Goal: Task Accomplishment & Management: Manage account settings

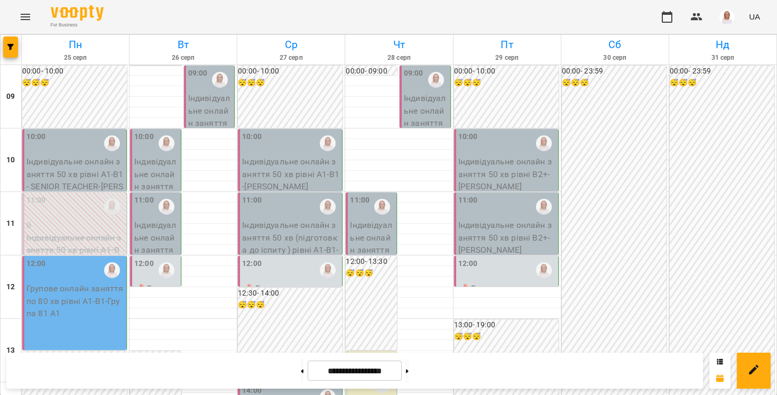
click at [389, 224] on p "Індивідуальне онлайн заняття 50 хв рівні А1-В1- SENIOR TEACHER - [PERSON_NAME]" at bounding box center [372, 269] width 44 height 100
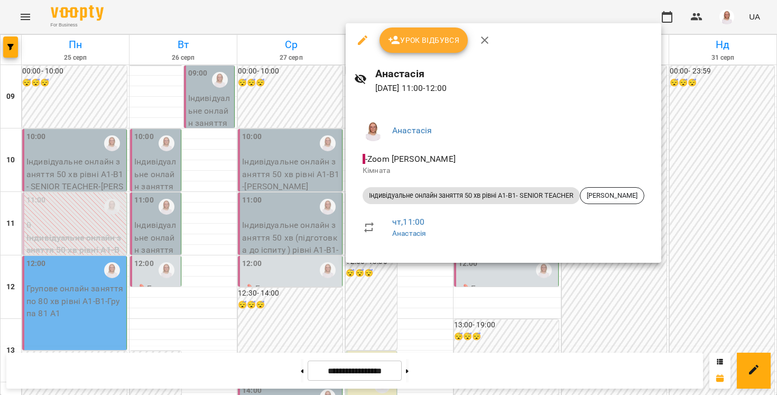
click at [237, 368] on div at bounding box center [388, 197] width 777 height 395
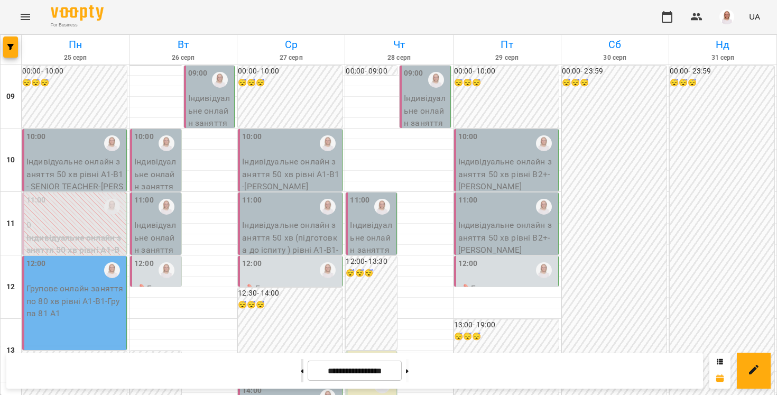
click at [301, 370] on icon at bounding box center [302, 371] width 3 height 4
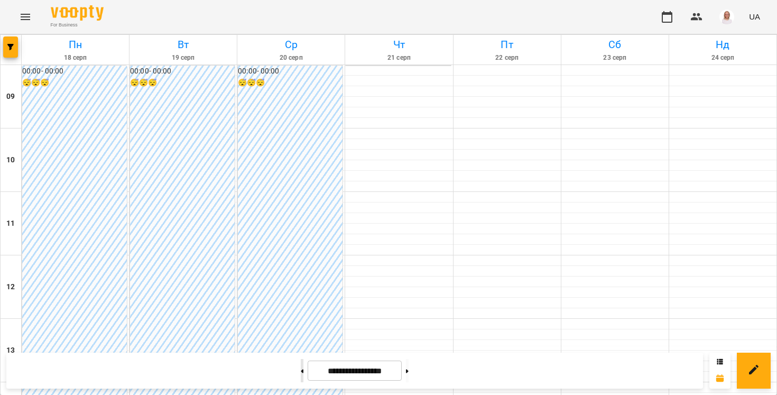
type input "**********"
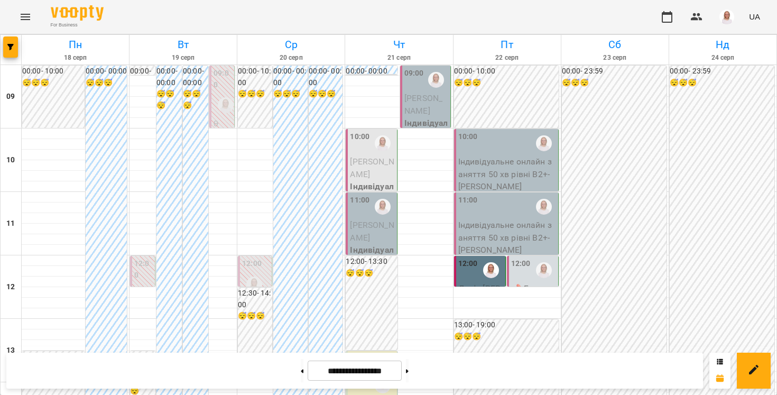
click at [417, 100] on span "[PERSON_NAME]" at bounding box center [423, 104] width 38 height 23
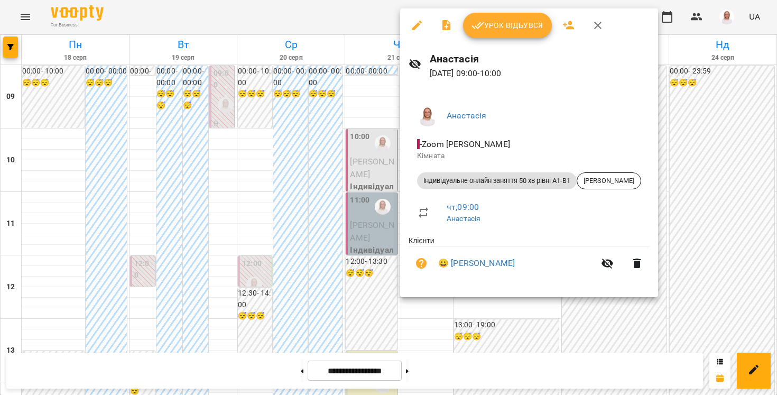
click at [492, 23] on span "Урок відбувся" at bounding box center [508, 25] width 72 height 13
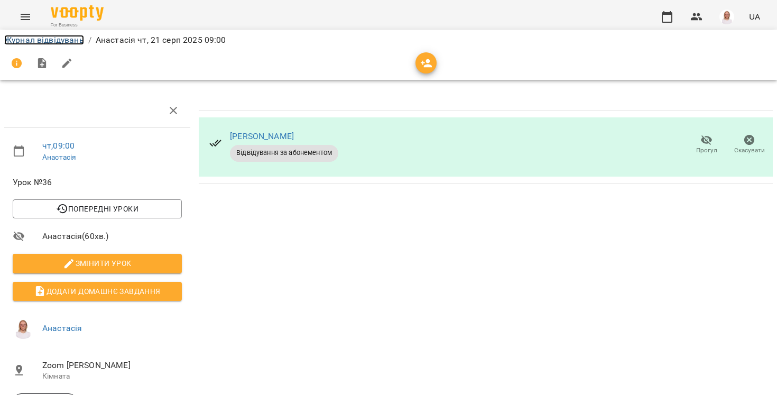
click at [75, 38] on link "Журнал відвідувань" at bounding box center [44, 40] width 80 height 10
